Goal: Task Accomplishment & Management: Complete application form

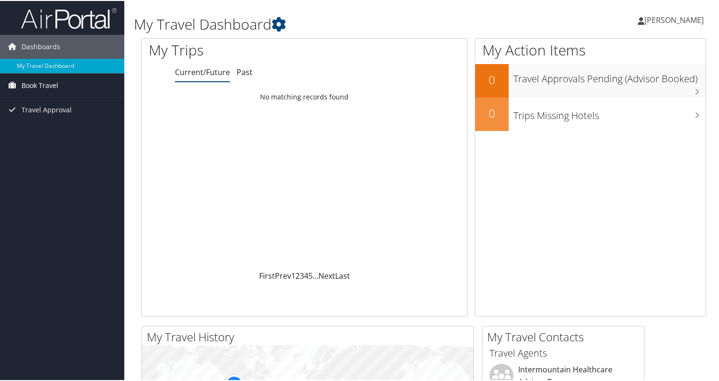
click at [36, 78] on span "Book Travel" at bounding box center [40, 85] width 37 height 24
click at [32, 86] on span "Book Travel" at bounding box center [40, 85] width 37 height 24
click at [207, 77] on link "Current/Future" at bounding box center [202, 71] width 55 height 11
click at [42, 84] on span "Book Travel" at bounding box center [40, 85] width 37 height 24
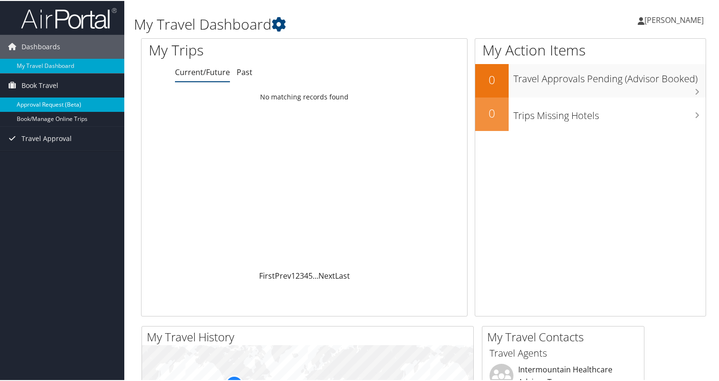
click at [39, 108] on link "Approval Request (Beta)" at bounding box center [62, 104] width 124 height 14
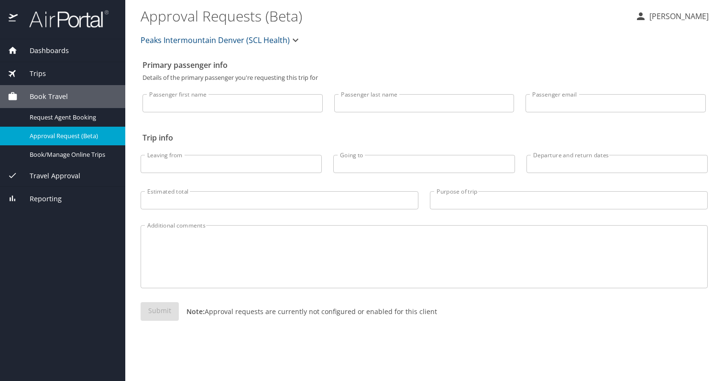
click at [270, 105] on input "Passenger first name" at bounding box center [233, 103] width 180 height 18
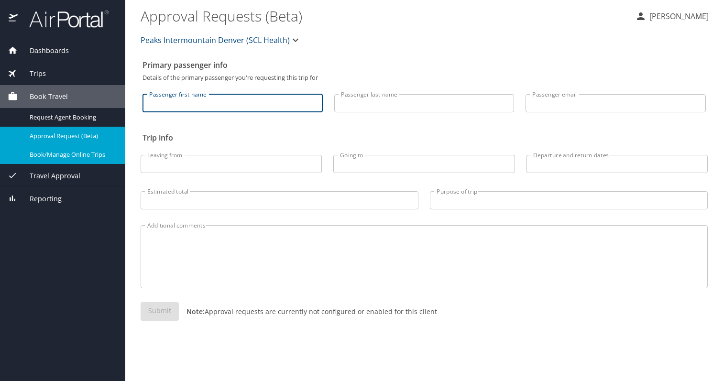
click at [46, 157] on span "Book/Manage Online Trips" at bounding box center [72, 154] width 84 height 9
